Goal: Information Seeking & Learning: Check status

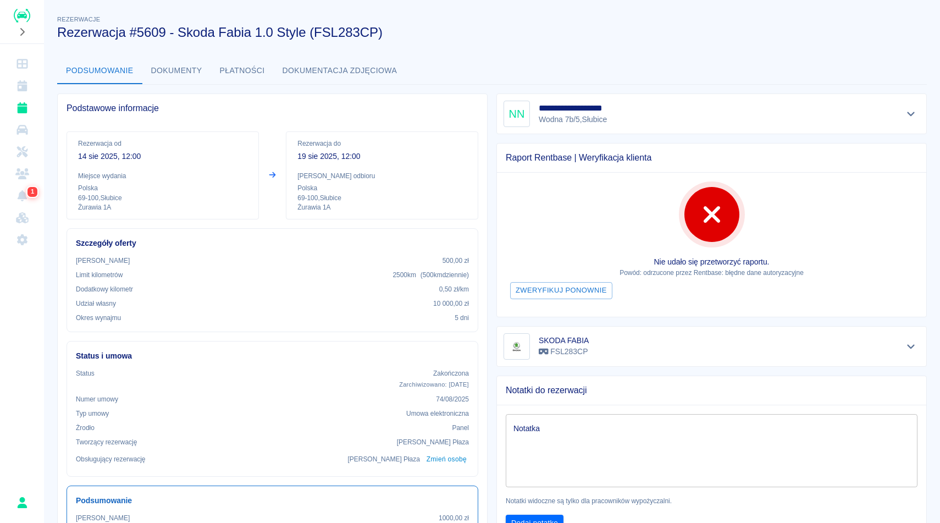
click at [605, 60] on div "Podsumowanie Dokumenty Płatności Dokumentacja zdjęciowa" at bounding box center [491, 71] width 869 height 26
click at [587, 33] on h3 "Rezerwacja #5609 - Skoda Fabia 1.0 Style (FSL283CP)" at bounding box center [487, 32] width 860 height 15
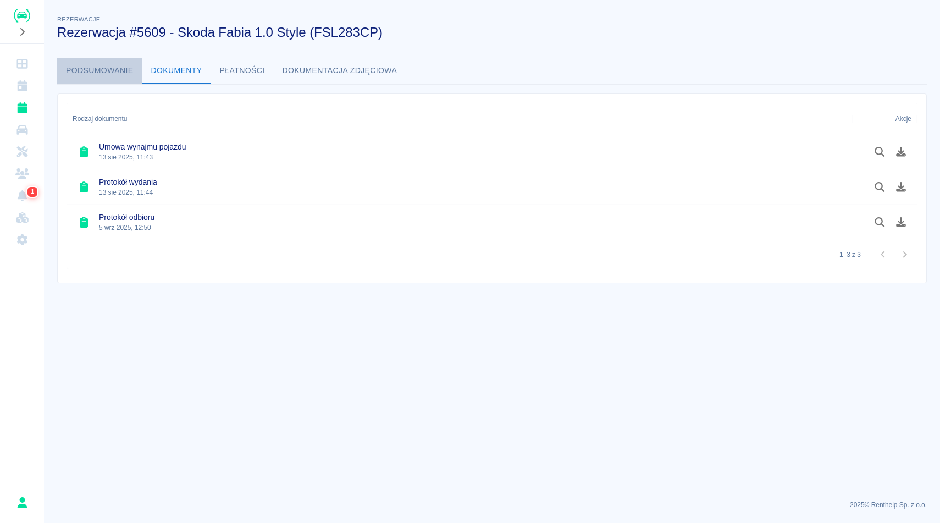
click at [111, 70] on button "Podsumowanie" at bounding box center [99, 71] width 85 height 26
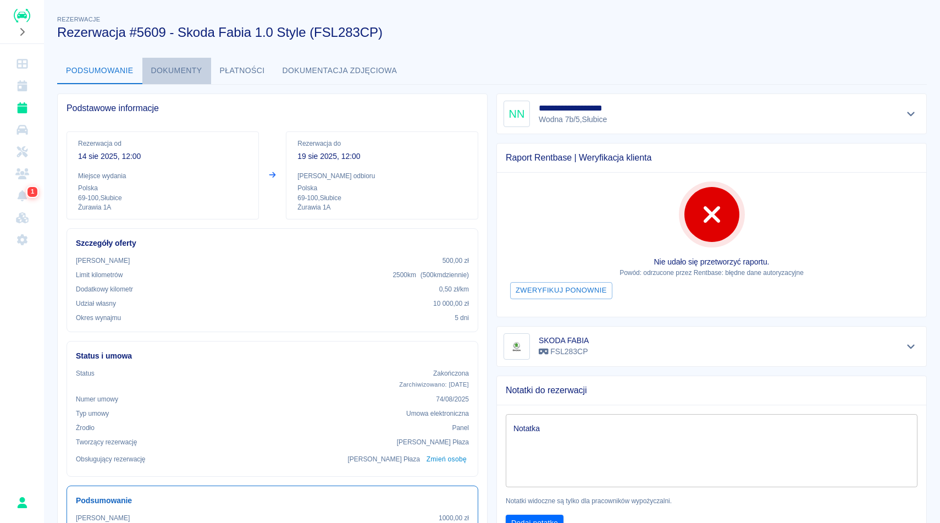
click at [184, 63] on button "Dokumenty" at bounding box center [176, 71] width 69 height 26
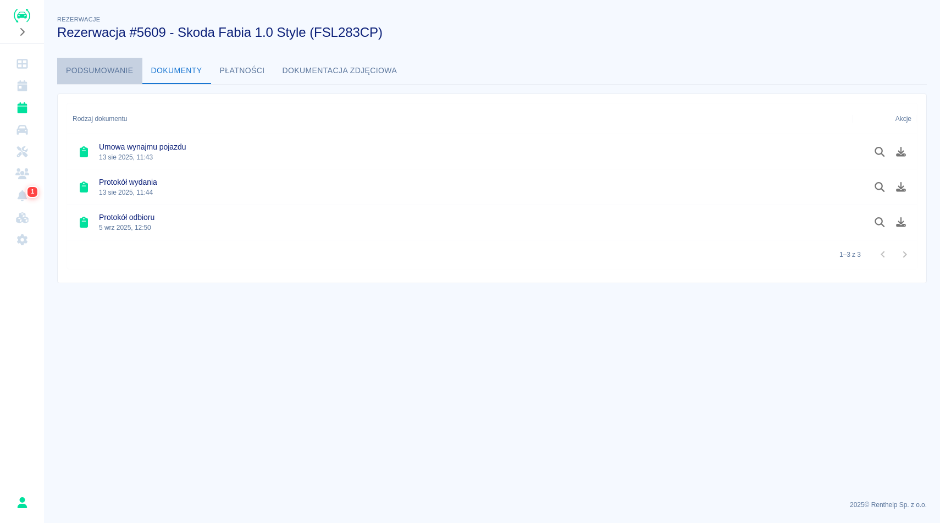
click at [119, 71] on button "Podsumowanie" at bounding box center [99, 71] width 85 height 26
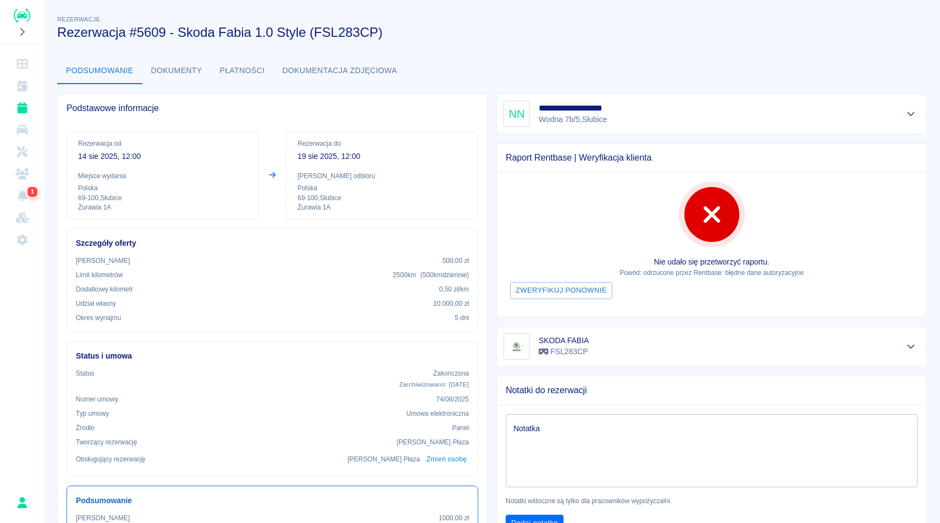
click at [484, 50] on div "**********" at bounding box center [492, 502] width 896 height 997
click at [193, 71] on button "Dokumenty" at bounding box center [176, 71] width 69 height 26
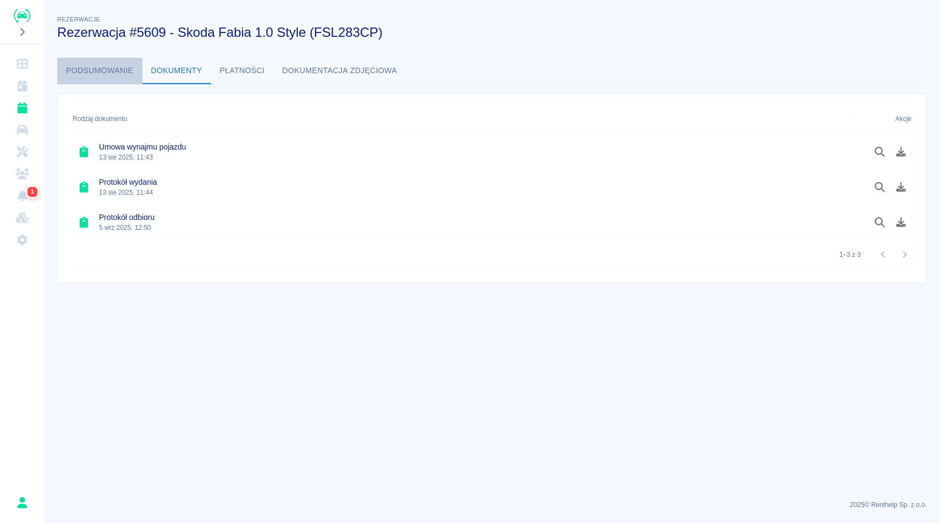
click at [97, 65] on button "Podsumowanie" at bounding box center [99, 71] width 85 height 26
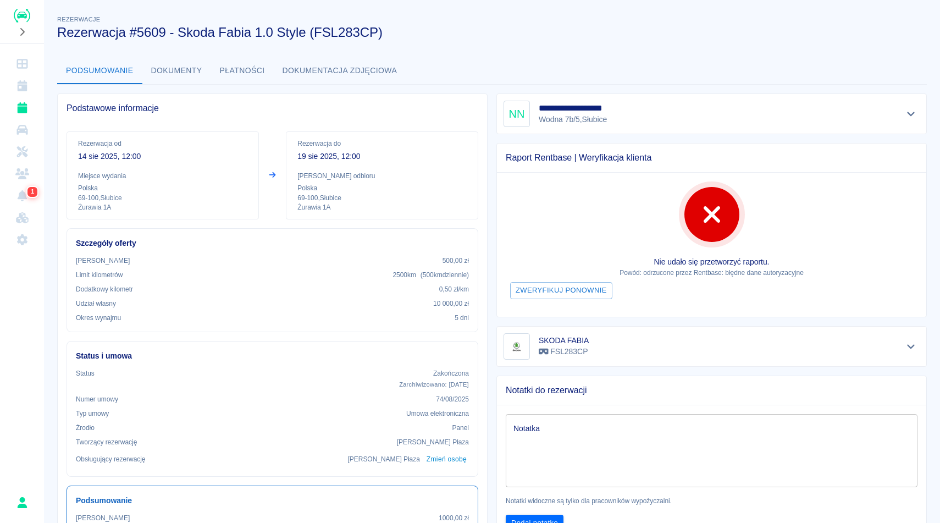
click at [451, 27] on h3 "Rezerwacja #5609 - Skoda Fabia 1.0 Style (FSL283CP)" at bounding box center [487, 32] width 860 height 15
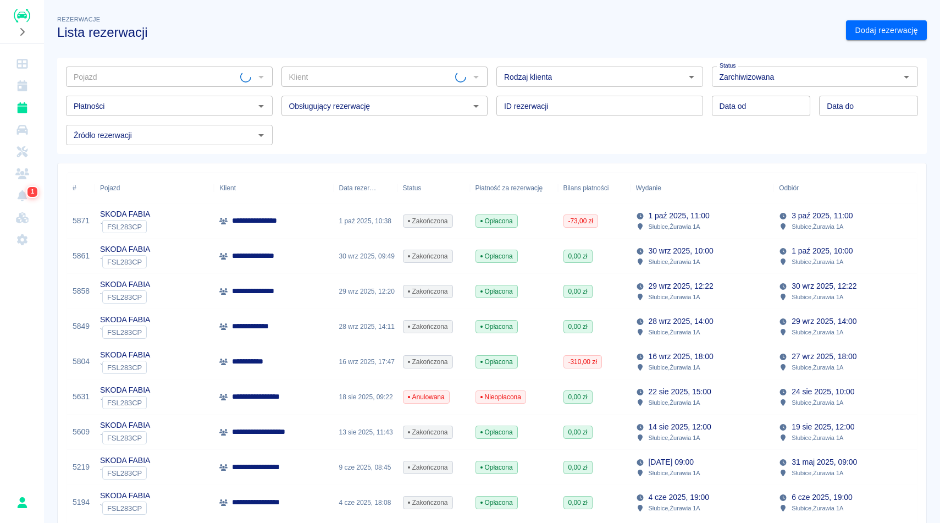
type input "SKODA FABIA - FSL283CP"
click at [249, 82] on button "Wyczyść" at bounding box center [246, 76] width 15 height 15
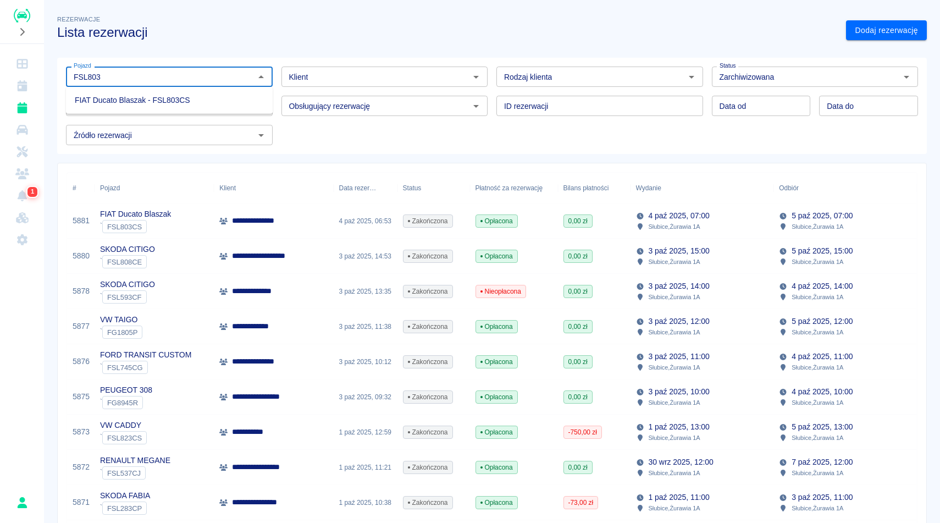
click at [139, 97] on li "FIAT Ducato Blaszak - FSL803CS" at bounding box center [169, 100] width 207 height 18
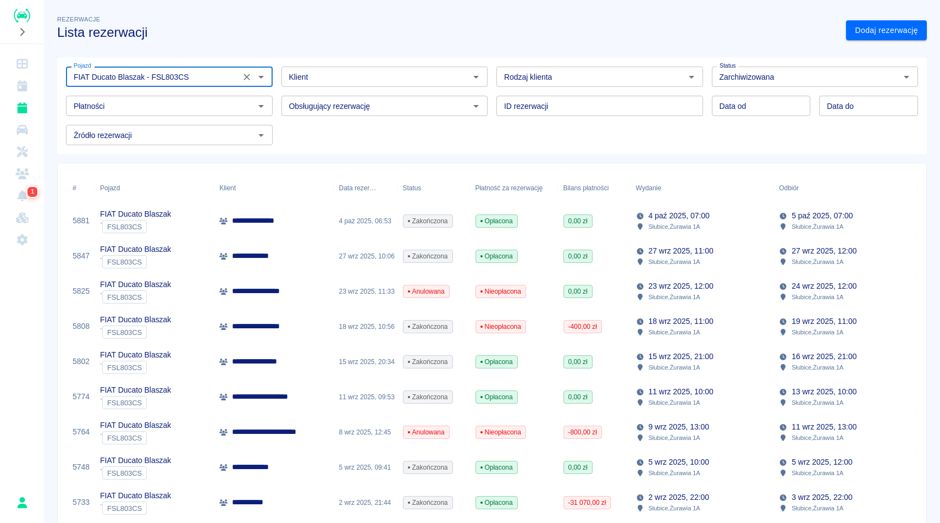
type input "FIAT Ducato Blaszak - FSL803CS"
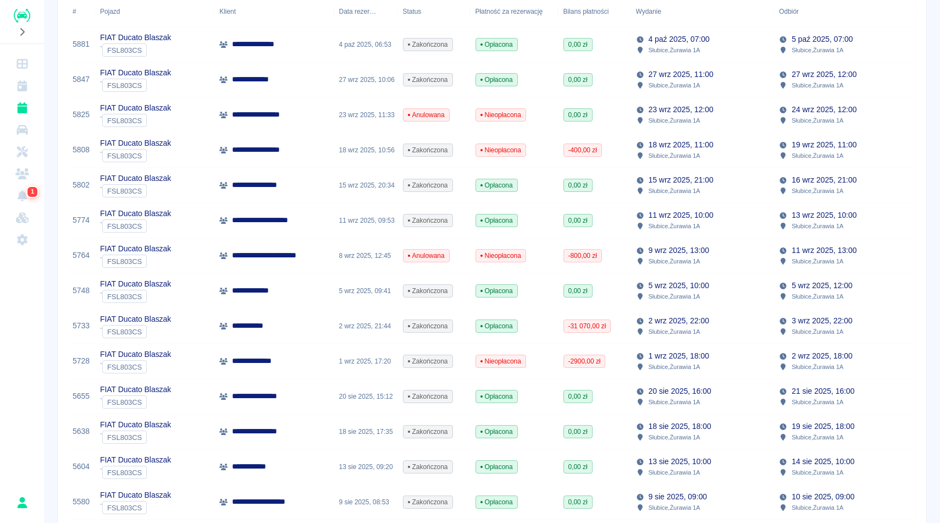
scroll to position [220, 0]
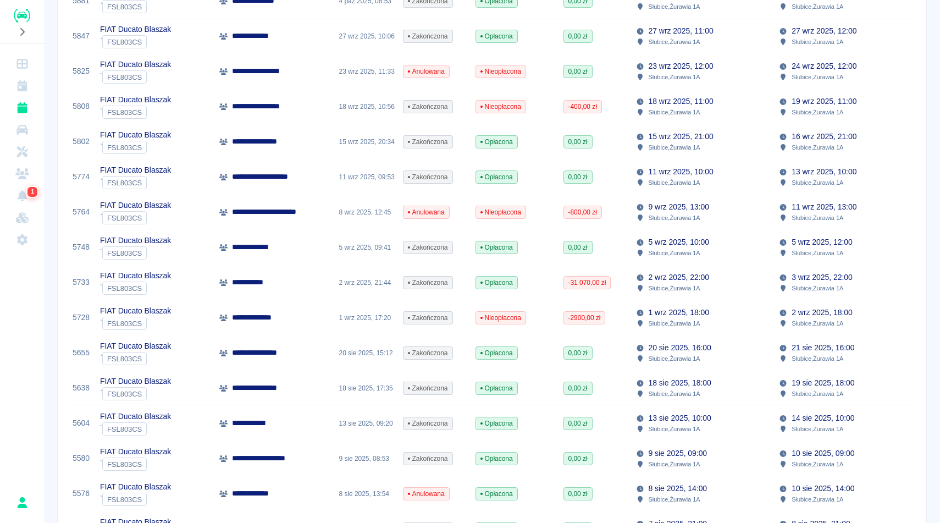
click at [854, 307] on div "2 wrz 2025, 18:00 Słubice , Żurawia 1A" at bounding box center [844, 317] width 143 height 35
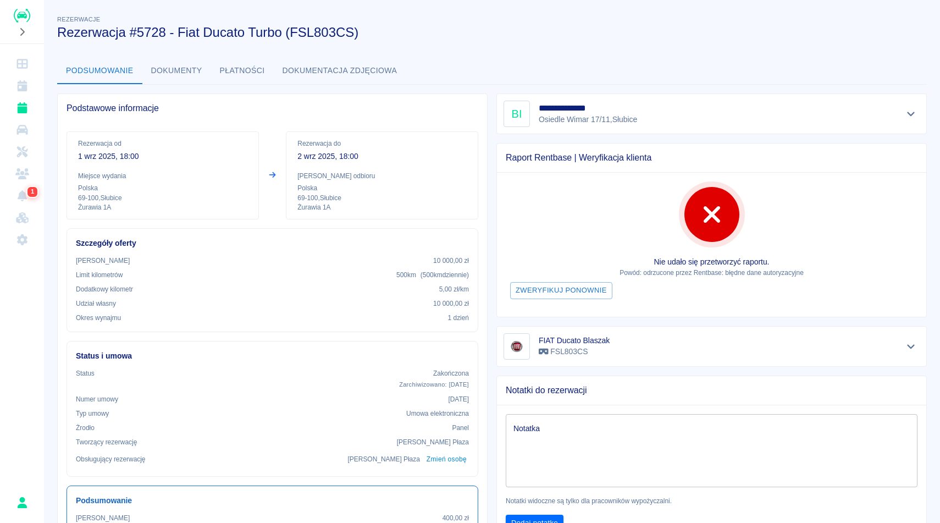
click at [186, 79] on button "Dokumenty" at bounding box center [176, 71] width 69 height 26
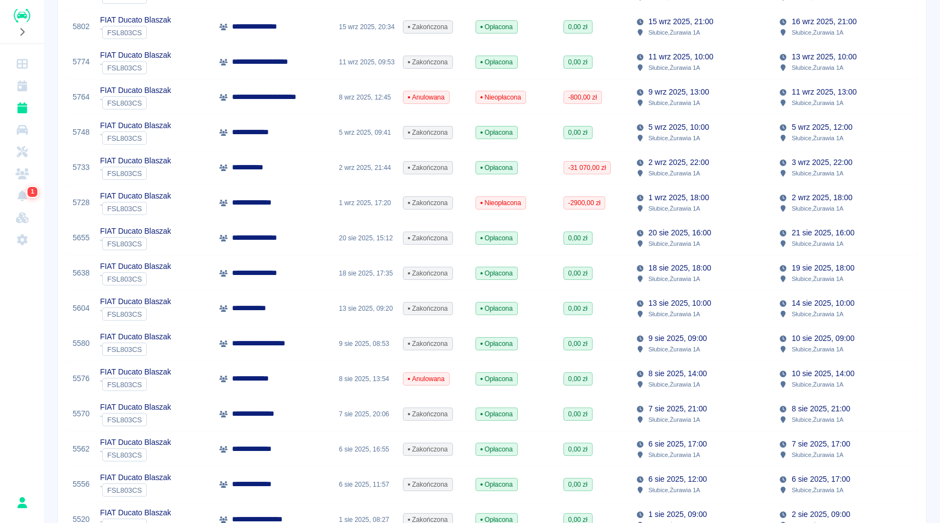
scroll to position [352, 0]
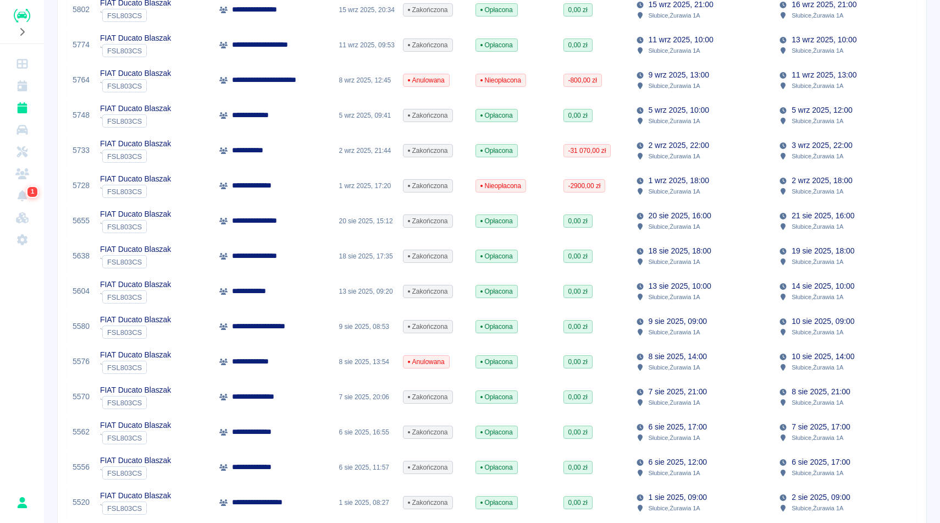
click at [720, 141] on div "2 wrz 2025, 22:00 Słubice , Żurawia 1A" at bounding box center [701, 150] width 143 height 35
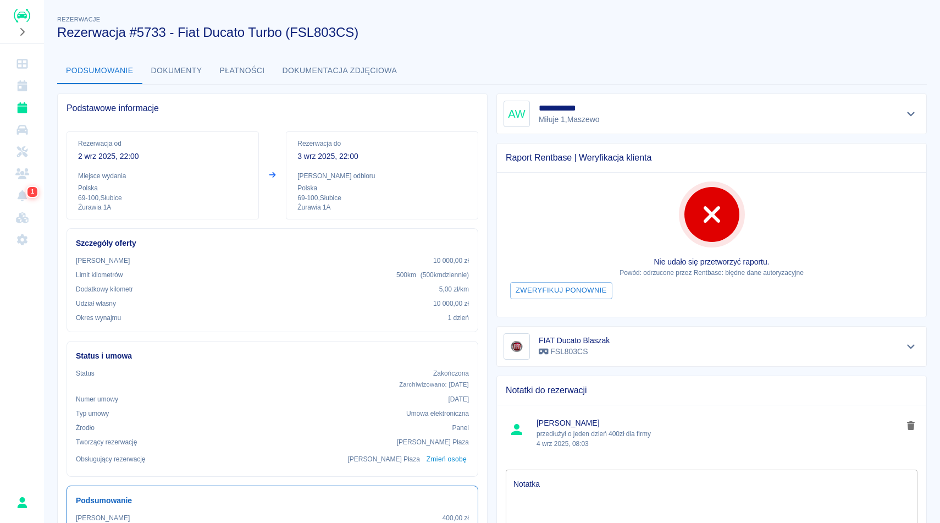
click at [180, 73] on button "Dokumenty" at bounding box center [176, 71] width 69 height 26
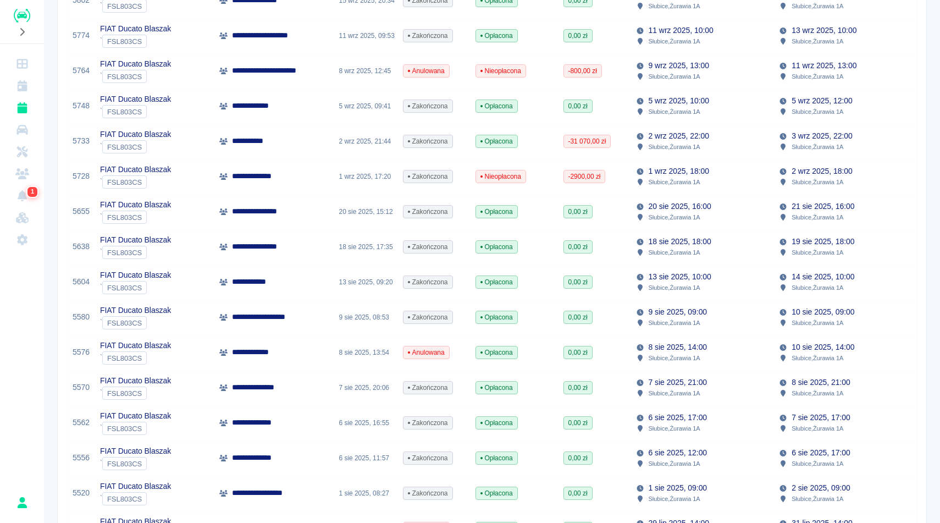
scroll to position [374, 0]
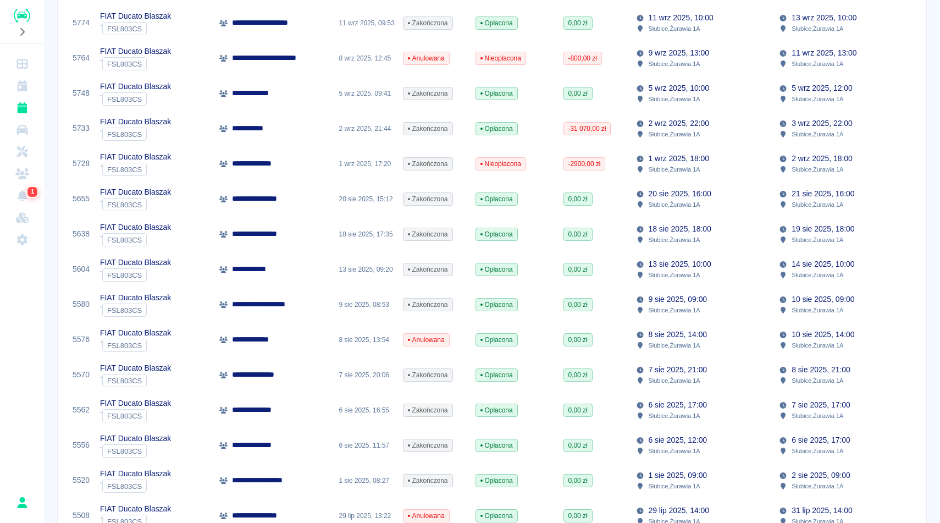
click at [658, 92] on p "5 wrz 2025, 10:00" at bounding box center [678, 88] width 60 height 12
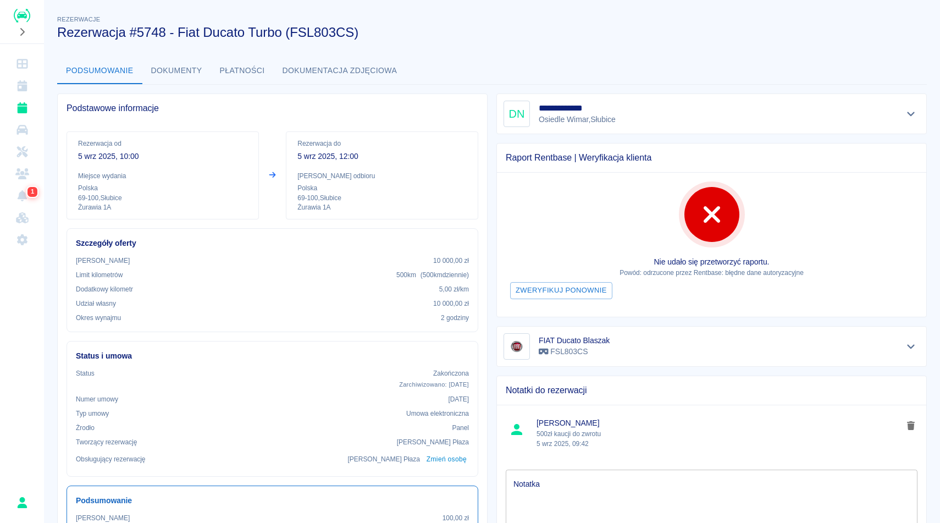
click at [150, 63] on button "Dokumenty" at bounding box center [176, 71] width 69 height 26
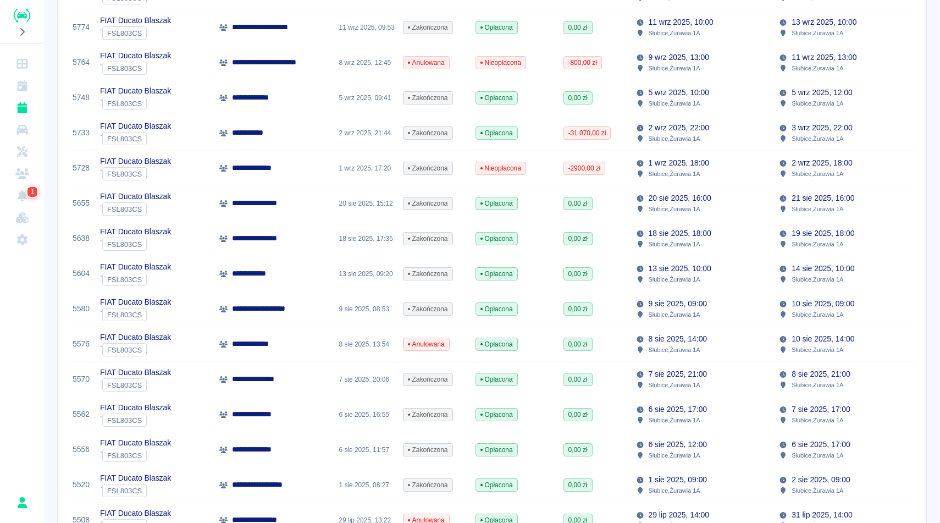
scroll to position [374, 0]
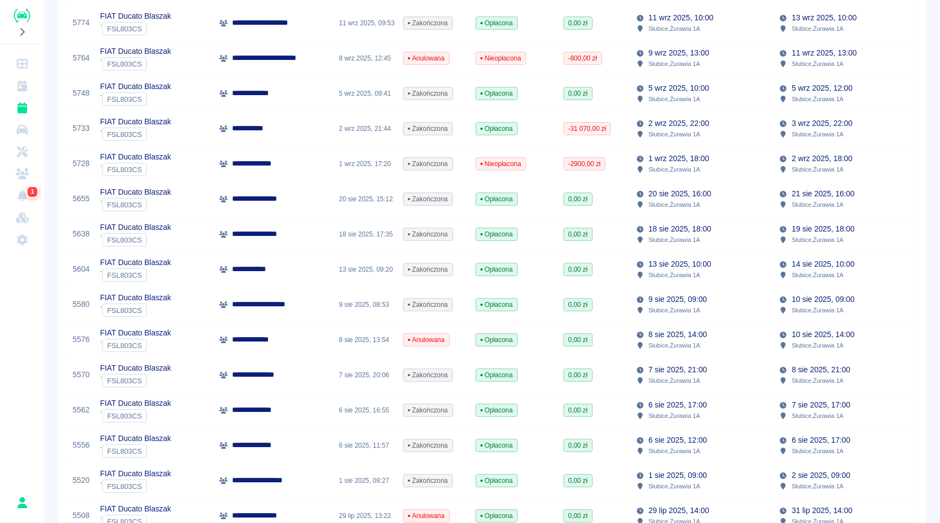
click at [651, 140] on div "2 wrz 2025, 22:00 Słubice , Żurawia 1A" at bounding box center [701, 128] width 143 height 35
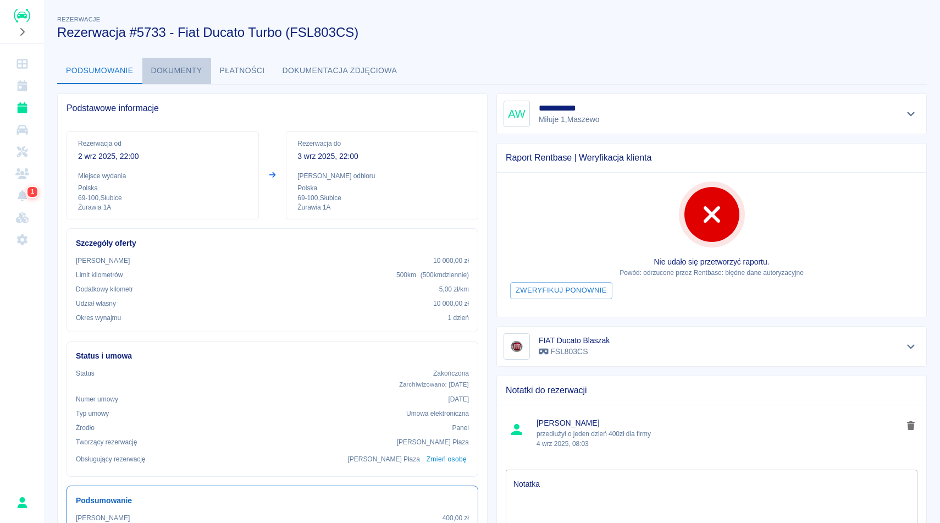
click at [196, 74] on button "Dokumenty" at bounding box center [176, 71] width 69 height 26
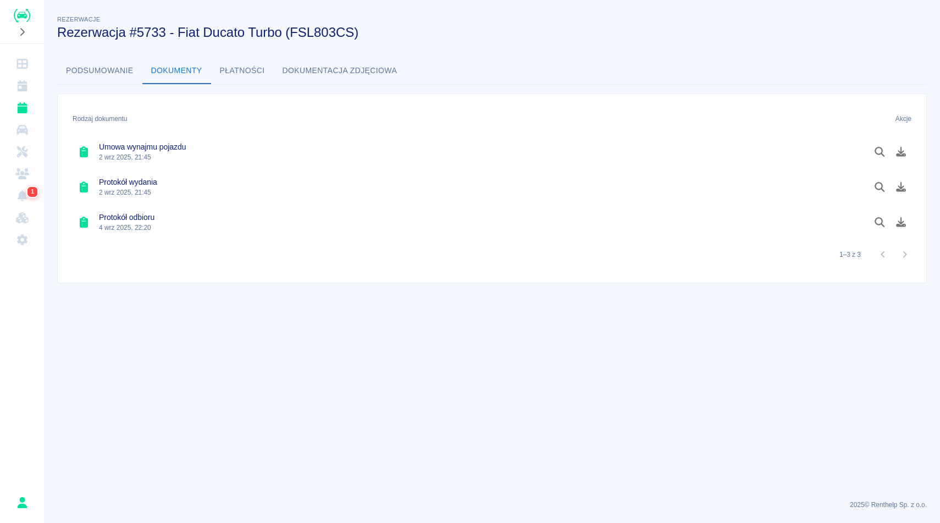
click at [129, 73] on button "Podsumowanie" at bounding box center [99, 71] width 85 height 26
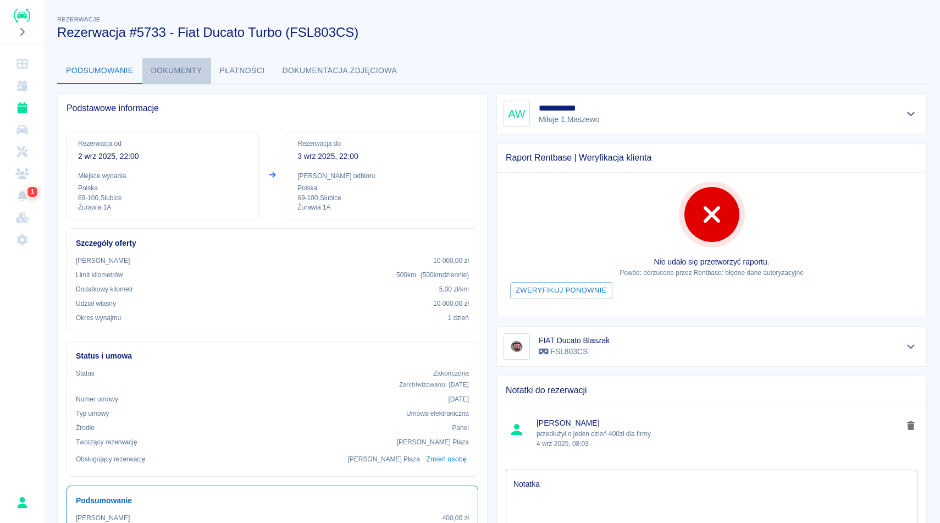
click at [188, 61] on button "Dokumenty" at bounding box center [176, 71] width 69 height 26
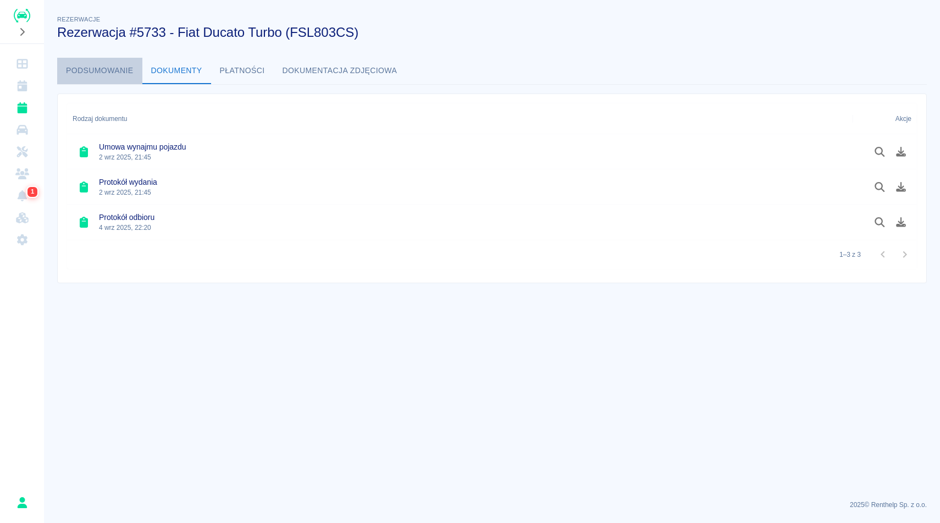
click at [124, 75] on button "Podsumowanie" at bounding box center [99, 71] width 85 height 26
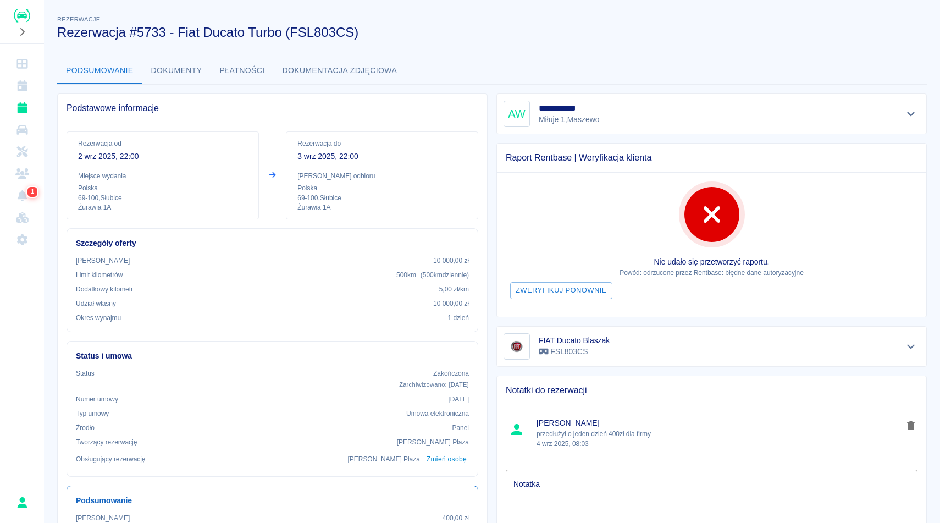
click at [574, 46] on div "**********" at bounding box center [492, 502] width 896 height 997
click at [534, 64] on div "Podsumowanie Dokumenty Płatności Dokumentacja zdjęciowa" at bounding box center [491, 71] width 869 height 26
click at [205, 69] on button "Dokumenty" at bounding box center [176, 71] width 69 height 26
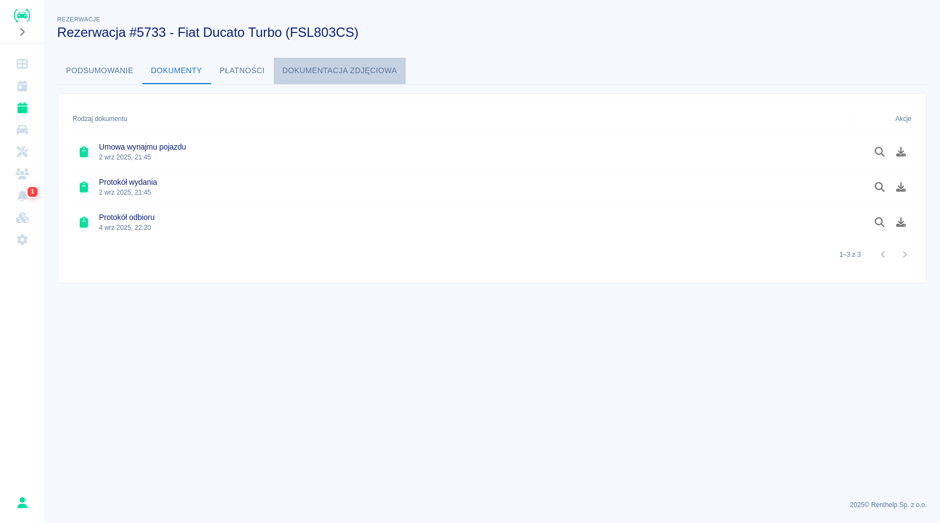
click at [286, 83] on button "Dokumentacja zdjęciowa" at bounding box center [340, 71] width 132 height 26
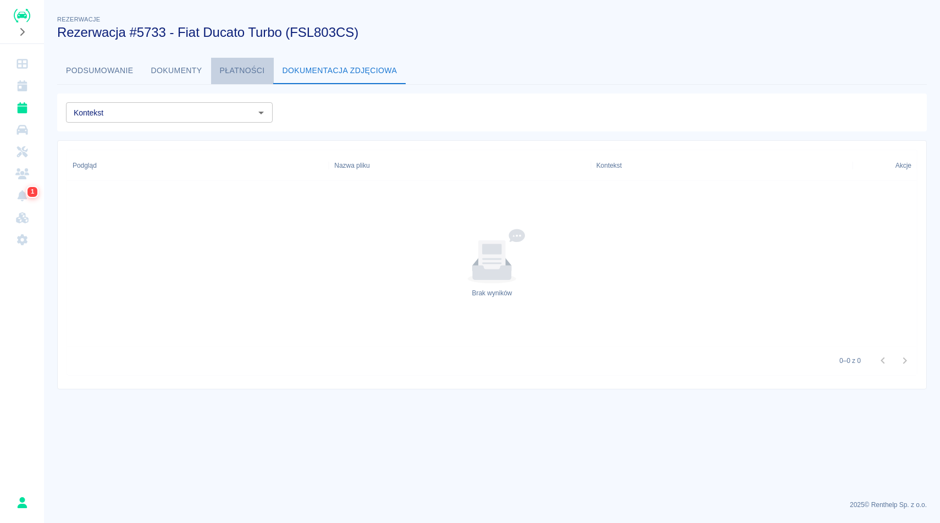
click at [252, 77] on button "Płatności" at bounding box center [242, 71] width 63 height 26
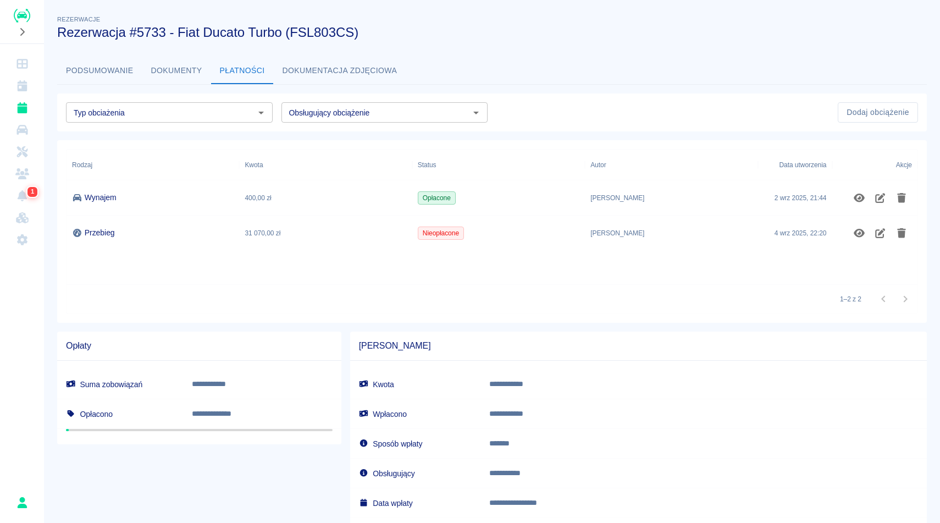
click at [130, 64] on button "Podsumowanie" at bounding box center [99, 71] width 85 height 26
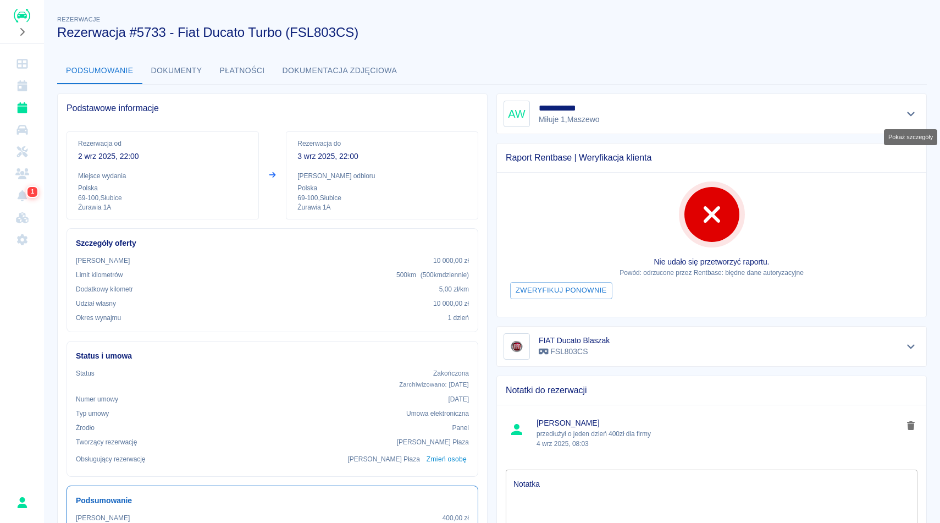
click at [909, 112] on icon "Pokaż szczegóły" at bounding box center [910, 114] width 13 height 10
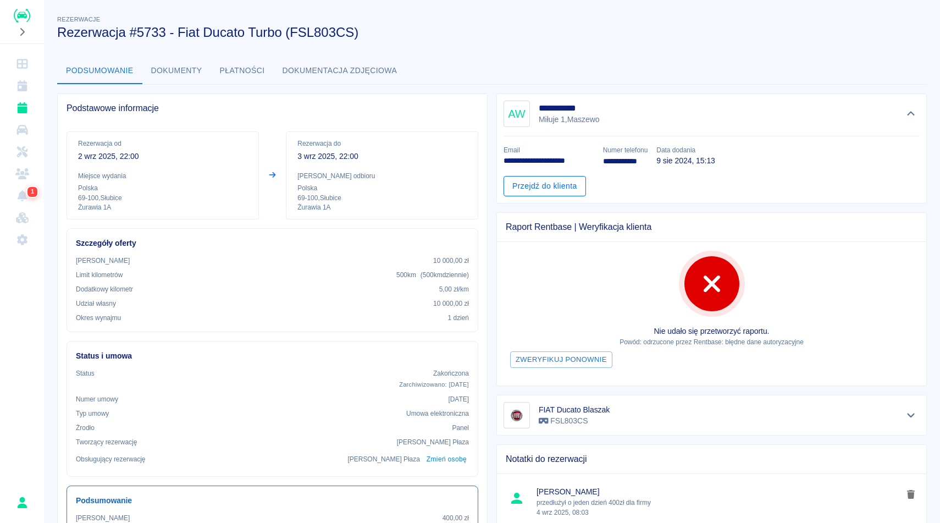
click at [571, 179] on link "Przejdź do klienta" at bounding box center [544, 186] width 82 height 20
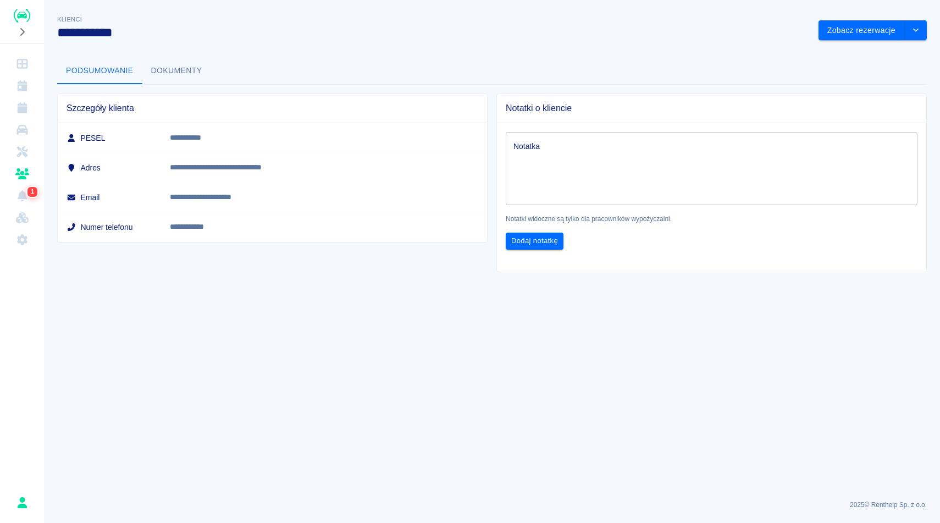
click at [559, 46] on div "**********" at bounding box center [492, 138] width 896 height 268
click at [459, 62] on div "Podsumowanie Dokumenty" at bounding box center [491, 71] width 869 height 26
click at [387, 60] on div "Podsumowanie Dokumenty" at bounding box center [491, 71] width 869 height 26
click at [415, 34] on h3 "**********" at bounding box center [433, 32] width 752 height 15
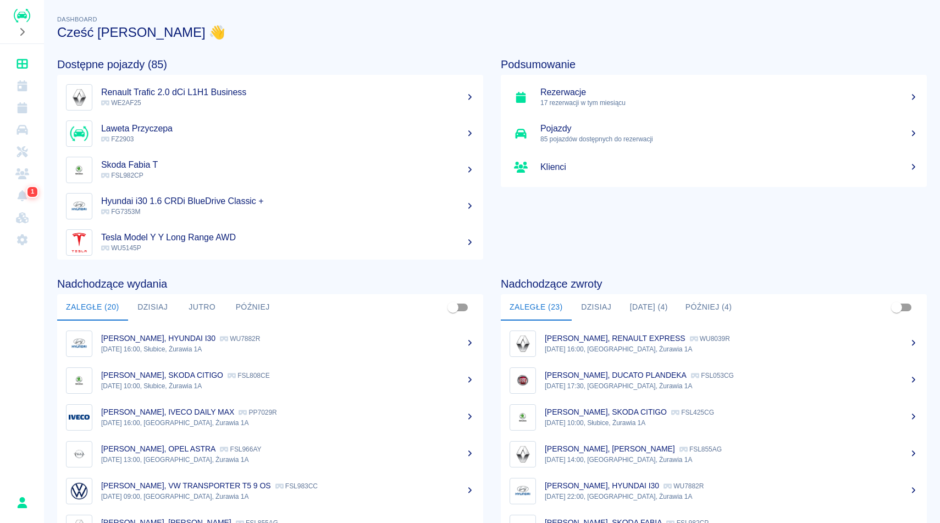
click at [443, 48] on div "Dostępne pojazdy (85) Renault Trafic 2.0 dCi L1H1 Business WE2AF25 Laweta Przyc…" at bounding box center [261, 149] width 443 height 219
click at [166, 309] on button "Dzisiaj" at bounding box center [152, 307] width 49 height 26
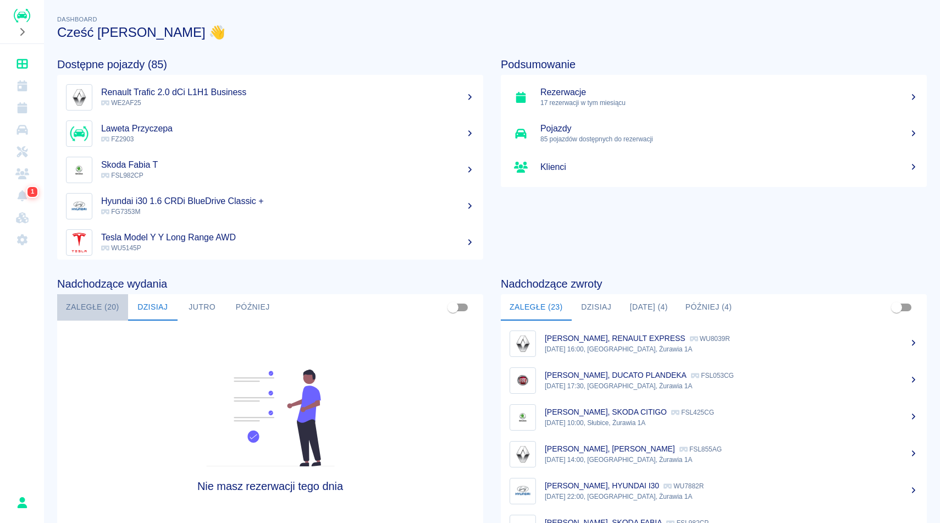
click at [110, 311] on button "Zaległe (20)" at bounding box center [92, 307] width 71 height 26
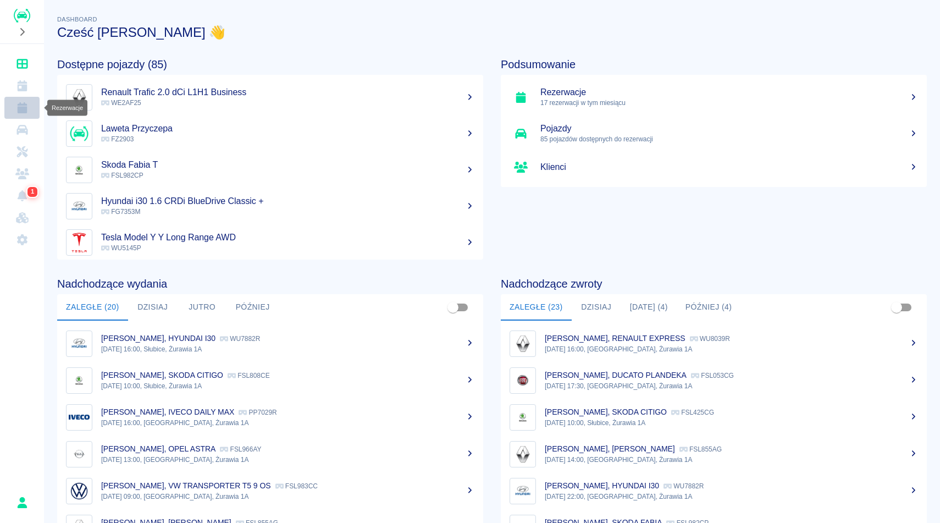
click at [26, 112] on icon "Rezerwacje" at bounding box center [22, 107] width 10 height 11
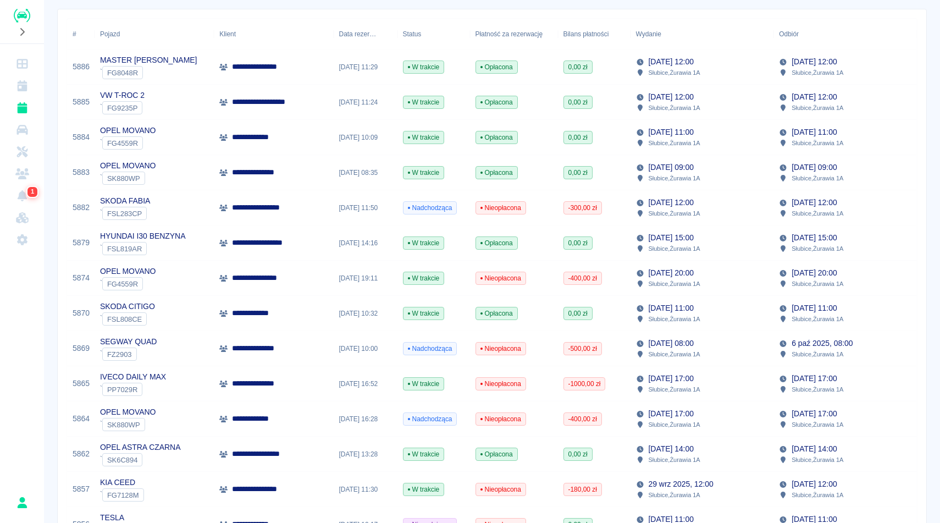
scroll to position [176, 0]
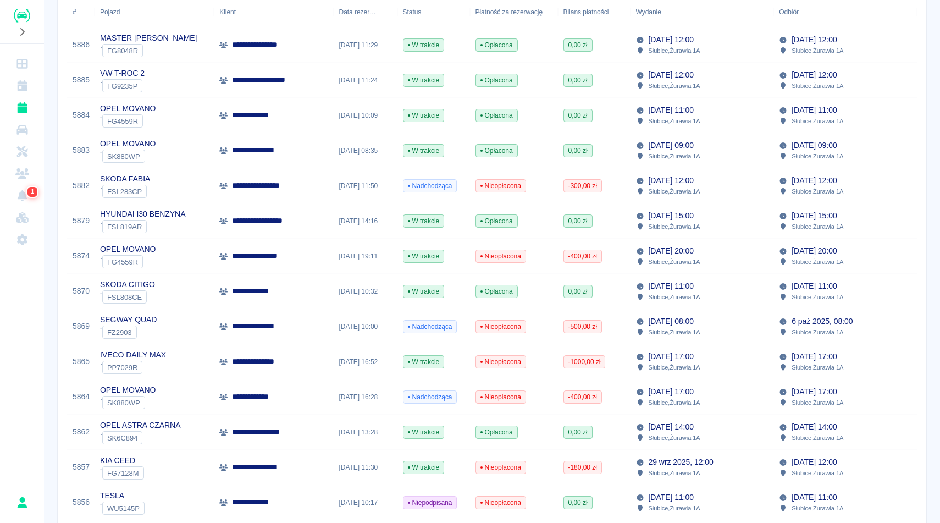
click at [939, 57] on div "**********" at bounding box center [492, 389] width 896 height 1121
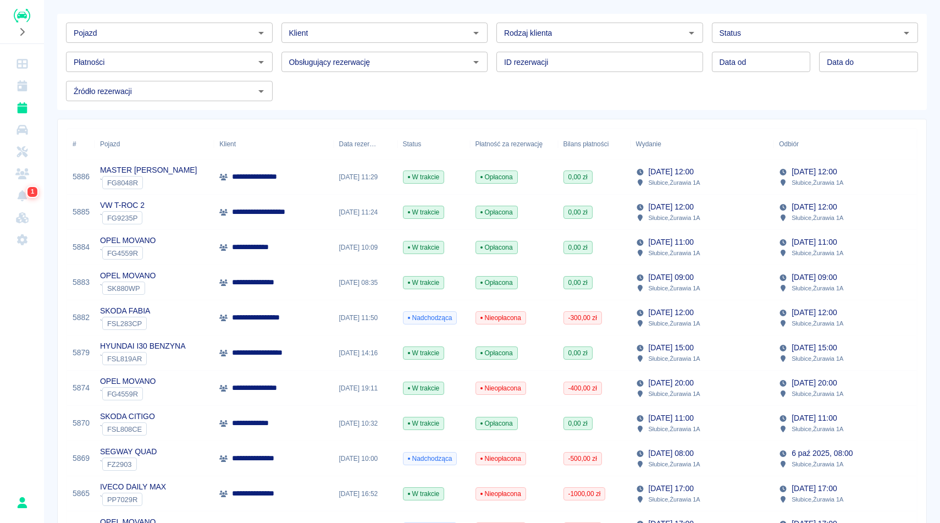
scroll to position [0, 0]
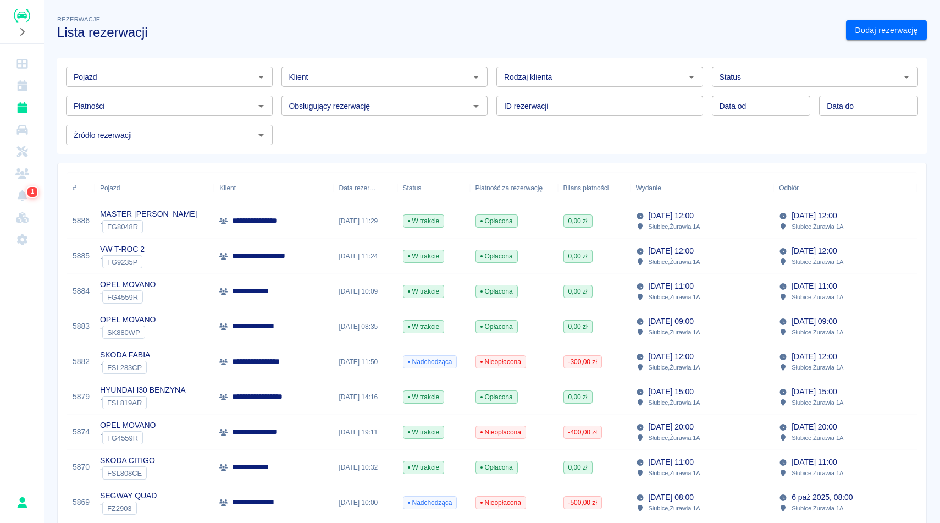
click at [731, 26] on h3 "Lista rezerwacji" at bounding box center [447, 32] width 780 height 15
click at [360, 24] on div "Rezerwacje Lista rezerwacji" at bounding box center [442, 22] width 788 height 36
click at [23, 125] on icon "Flota" at bounding box center [21, 130] width 11 height 10
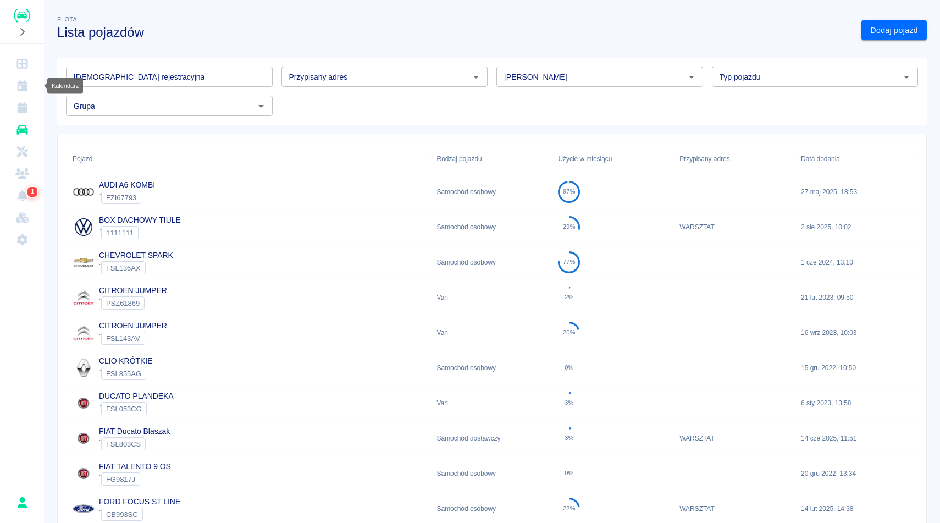
click at [21, 84] on icon "Kalendarz" at bounding box center [22, 85] width 14 height 11
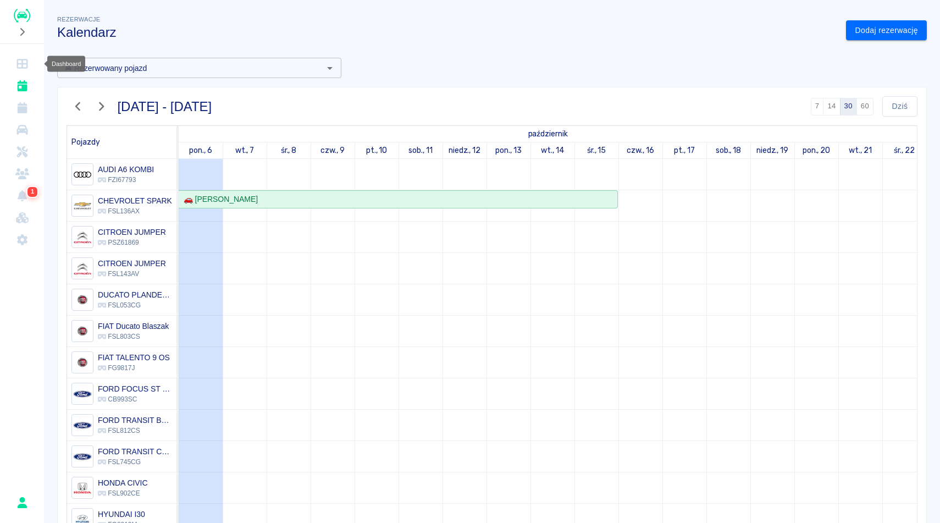
click at [26, 58] on icon "Dashboard" at bounding box center [22, 63] width 14 height 11
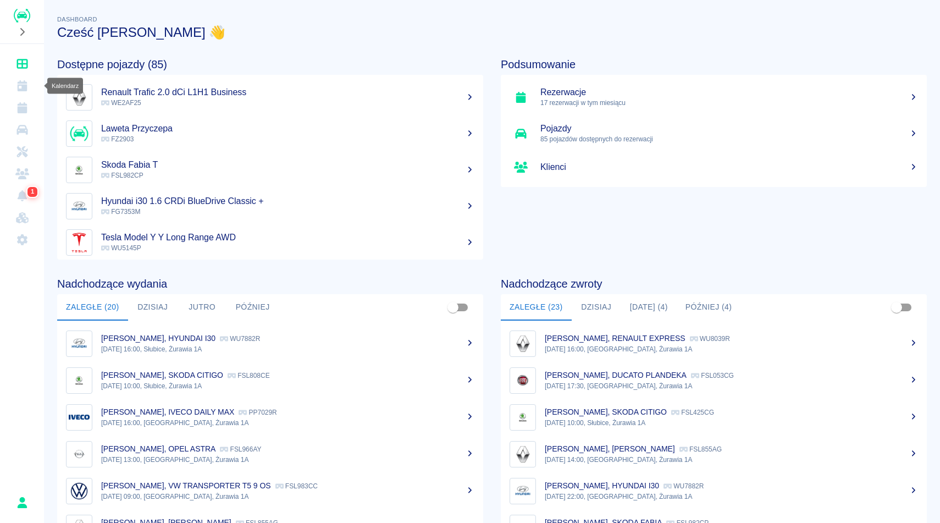
click at [22, 91] on link "Kalendarz" at bounding box center [21, 86] width 35 height 22
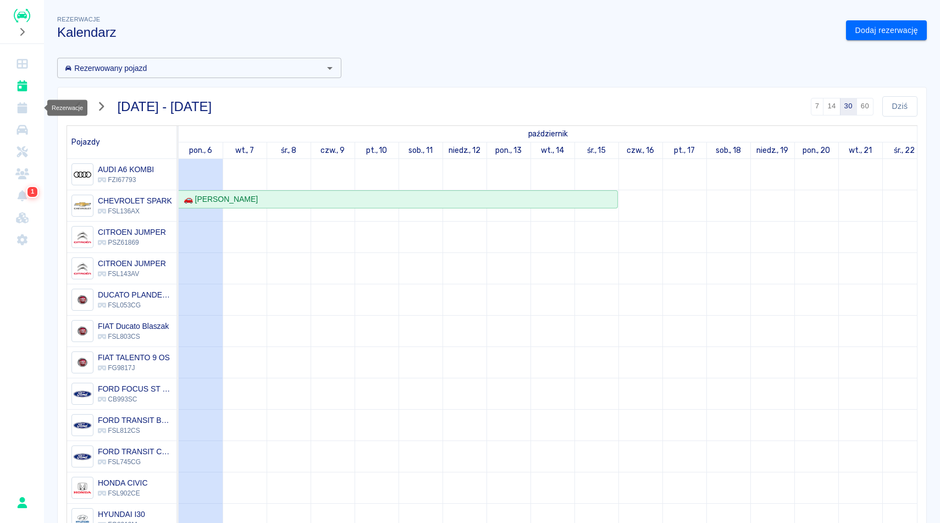
click at [27, 108] on icon "Rezerwacje" at bounding box center [22, 107] width 14 height 11
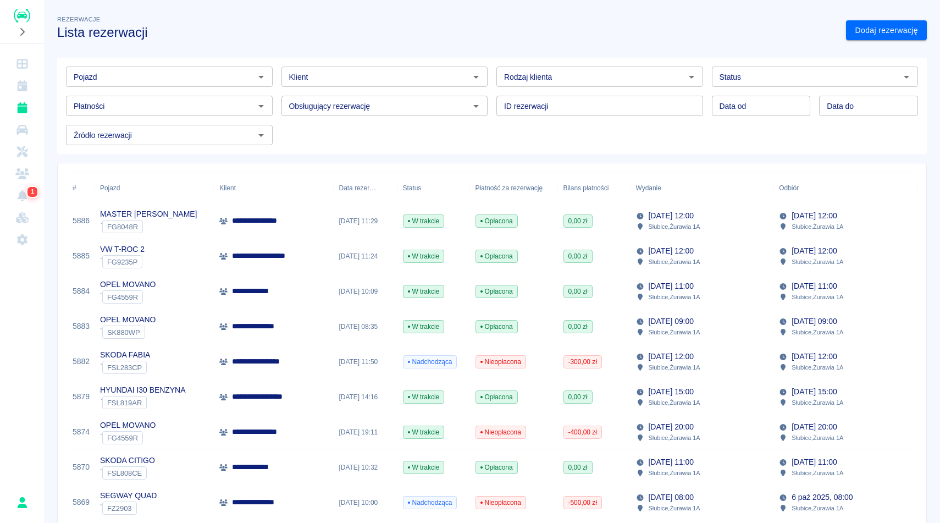
click at [508, 22] on div "Rezerwacje Lista rezerwacji" at bounding box center [442, 22] width 788 height 36
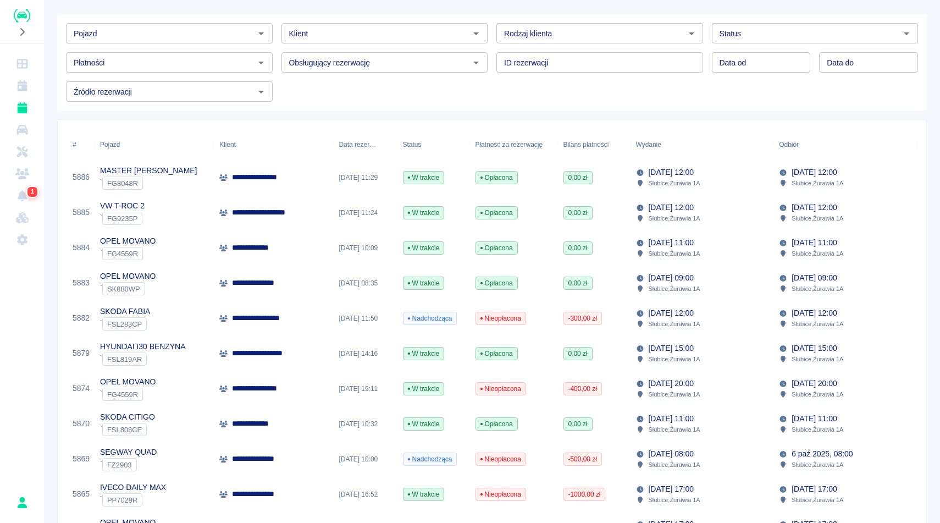
scroll to position [42, 0]
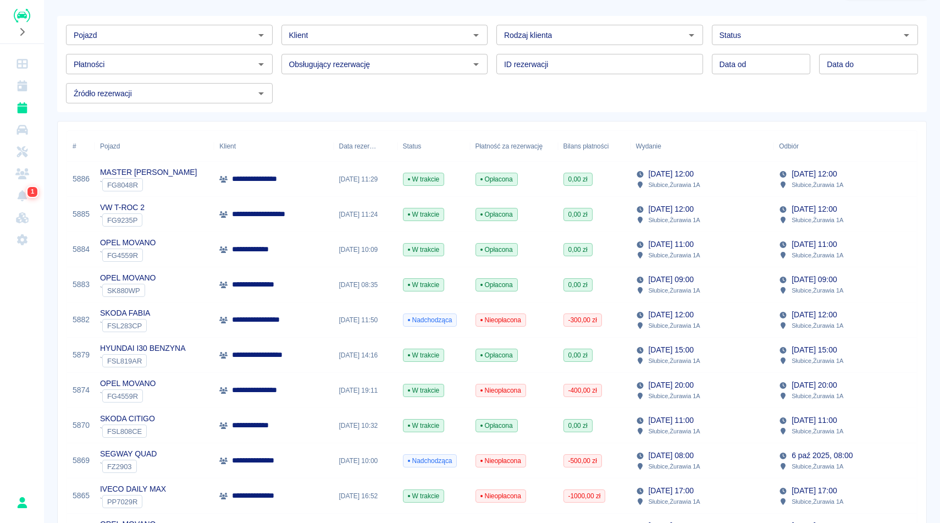
click at [929, 163] on div "**********" at bounding box center [492, 523] width 896 height 1121
click at [932, 164] on div "**********" at bounding box center [492, 523] width 896 height 1121
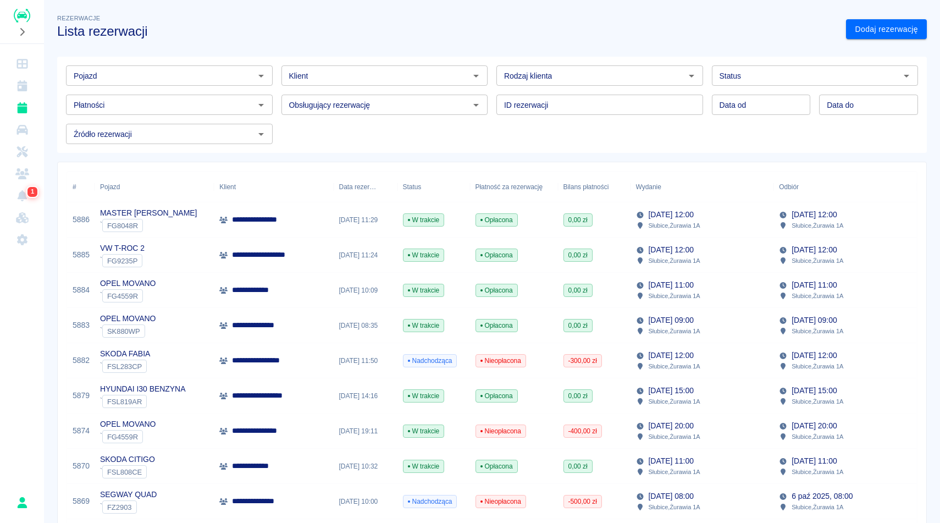
scroll to position [0, 0]
